Goal: Task Accomplishment & Management: Use online tool/utility

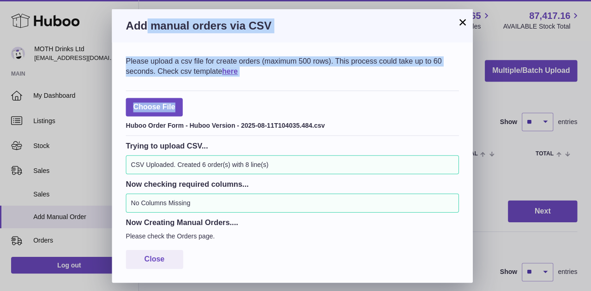
click at [457, 22] on button "×" at bounding box center [461, 22] width 11 height 11
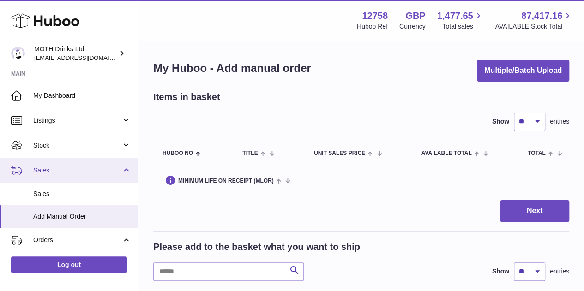
click at [57, 176] on link "Sales" at bounding box center [69, 170] width 138 height 25
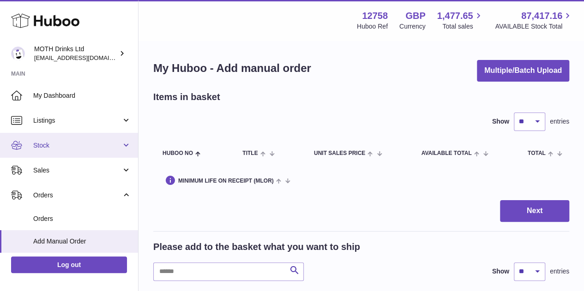
click at [61, 143] on span "Stock" at bounding box center [77, 145] width 88 height 9
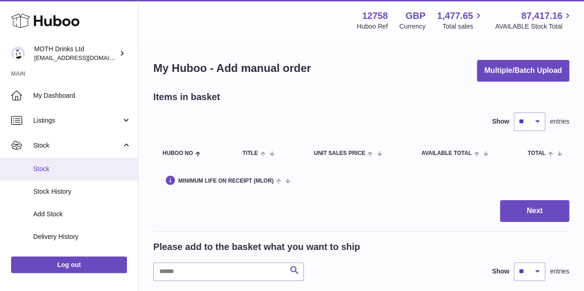
click at [59, 165] on span "Stock" at bounding box center [82, 169] width 98 height 9
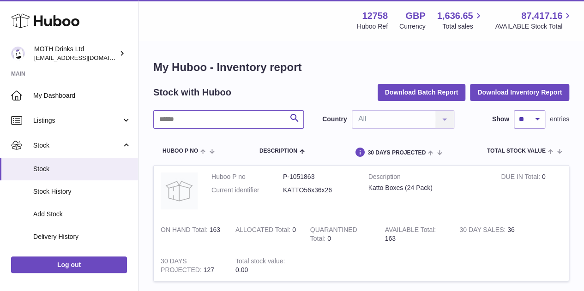
click at [180, 122] on input "text" at bounding box center [228, 119] width 150 height 18
type input "**********"
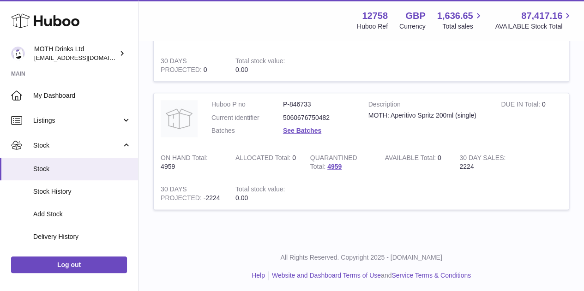
scroll to position [482, 0]
click at [330, 162] on link "4959" at bounding box center [334, 165] width 14 height 7
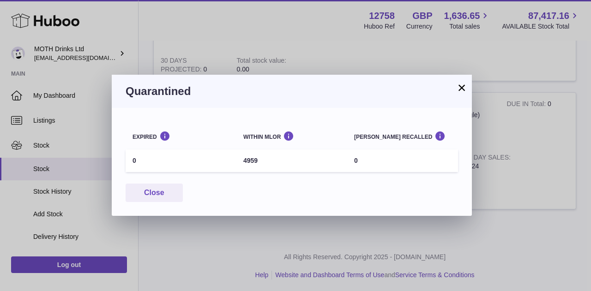
click at [456, 86] on button "×" at bounding box center [461, 87] width 11 height 11
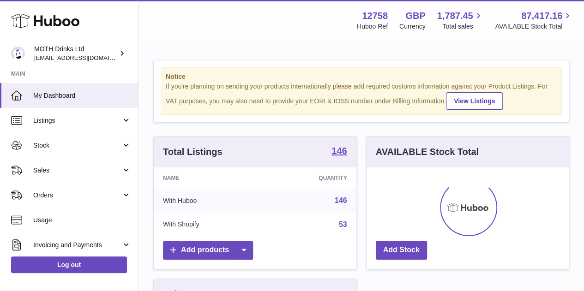
scroll to position [144, 202]
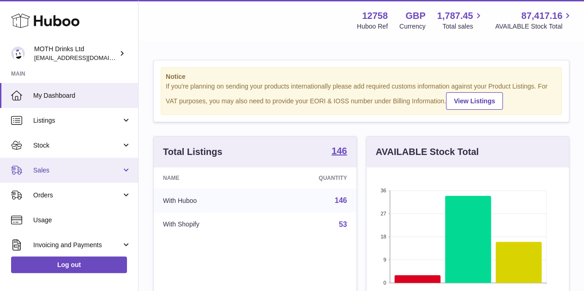
click at [42, 171] on span "Sales" at bounding box center [77, 170] width 88 height 9
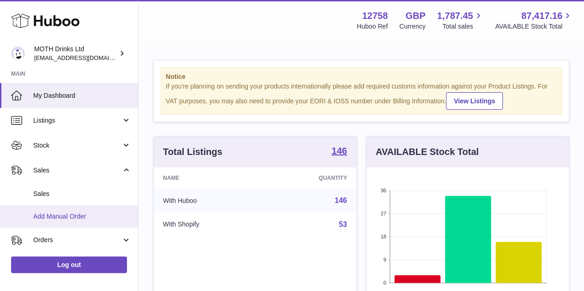
click at [55, 212] on span "Add Manual Order" at bounding box center [82, 216] width 98 height 9
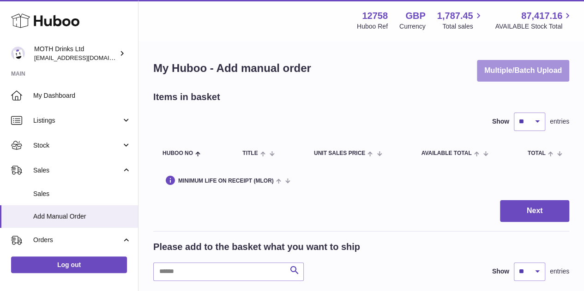
click at [537, 78] on button "Multiple/Batch Upload" at bounding box center [523, 71] width 92 height 22
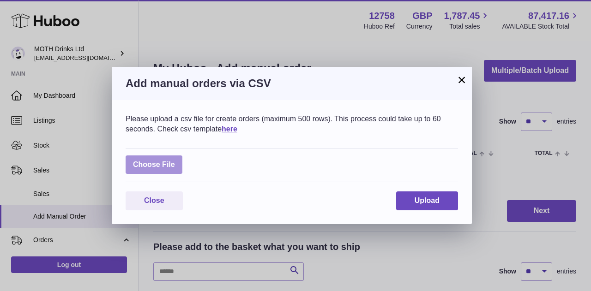
click at [160, 161] on label at bounding box center [153, 164] width 57 height 19
click at [175, 161] on input "file" at bounding box center [175, 160] width 0 height 0
type input "**********"
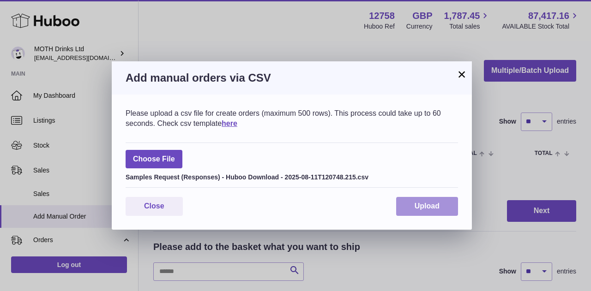
click at [420, 209] on span "Upload" at bounding box center [426, 206] width 25 height 8
